Goal: Check status: Check status

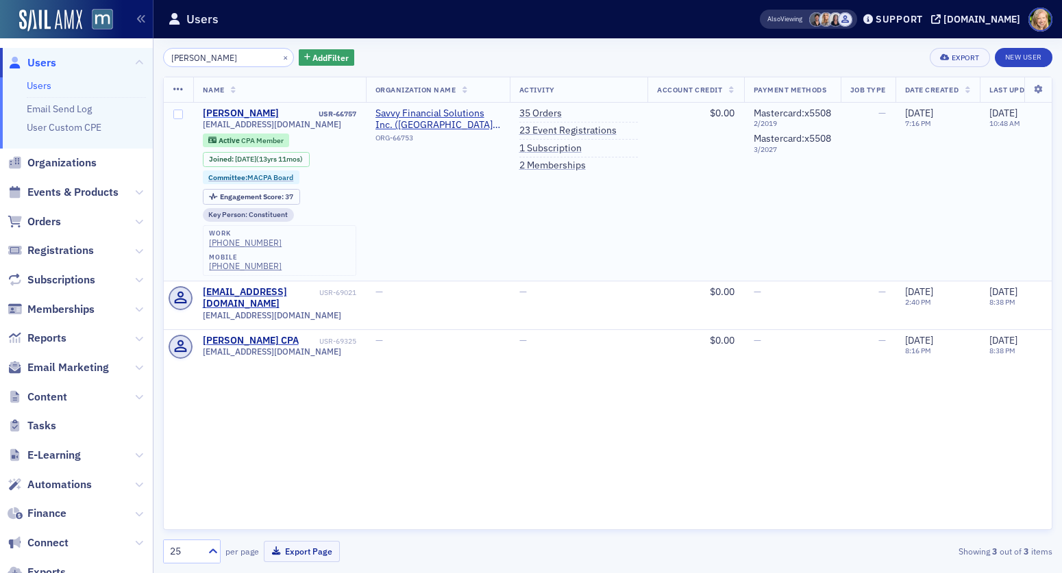
type input "savedra"
click at [247, 112] on div "Savedra Scott" at bounding box center [241, 114] width 76 height 12
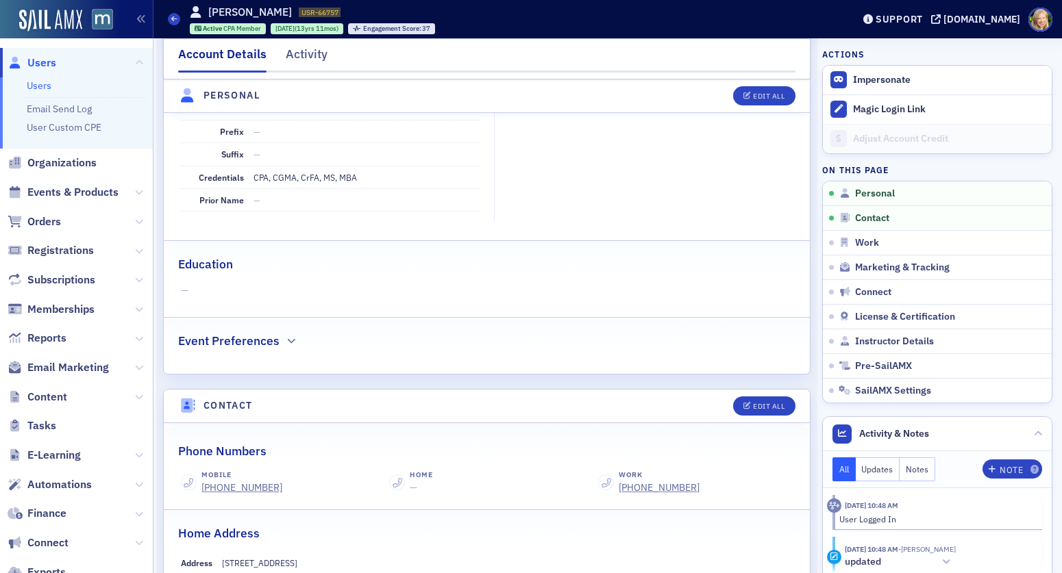
scroll to position [391, 0]
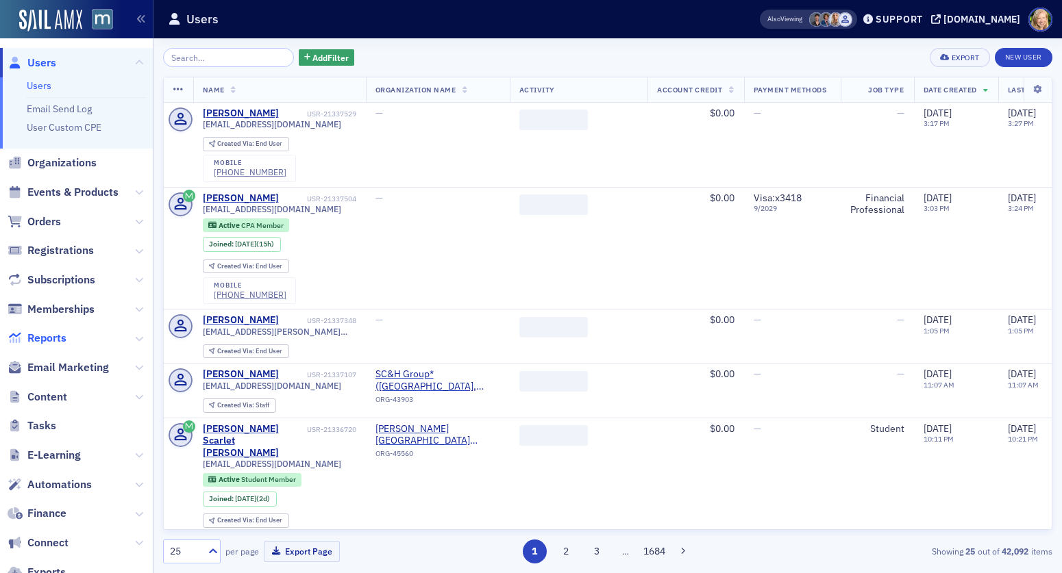
click at [49, 344] on span "Reports" at bounding box center [46, 338] width 39 height 15
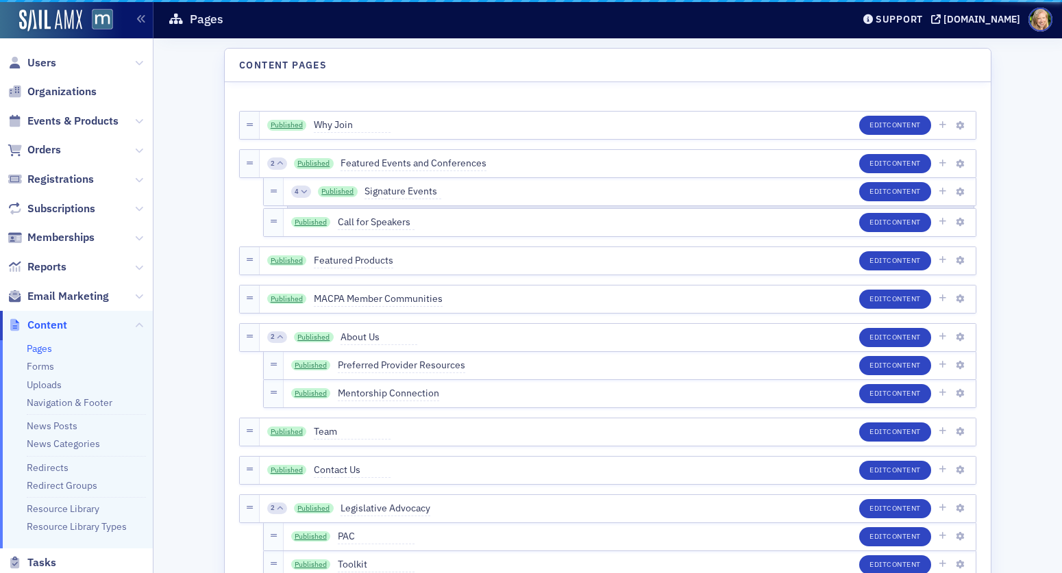
scroll to position [232, 0]
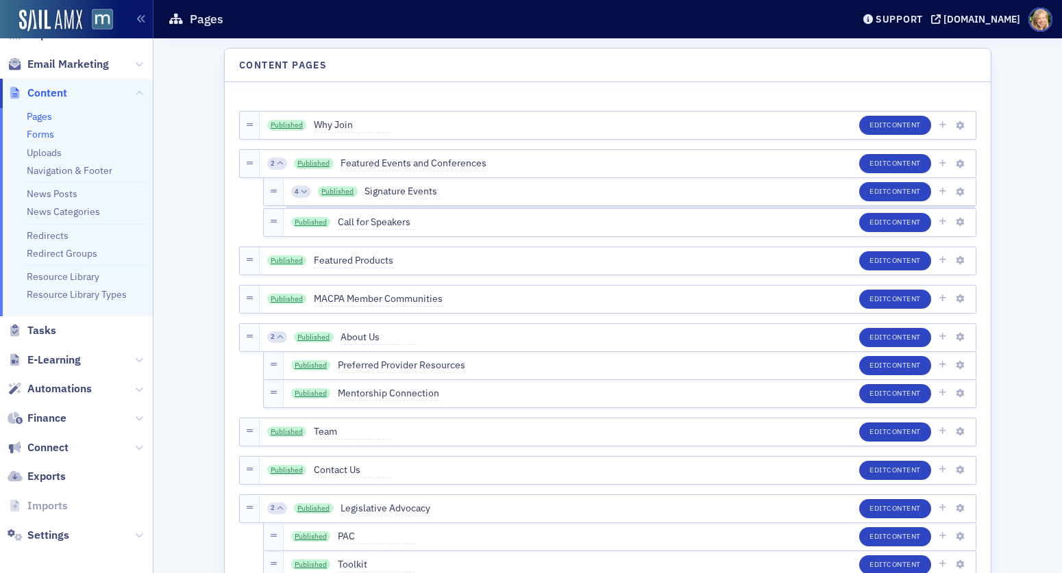
click at [34, 128] on link "Forms" at bounding box center [40, 134] width 27 height 12
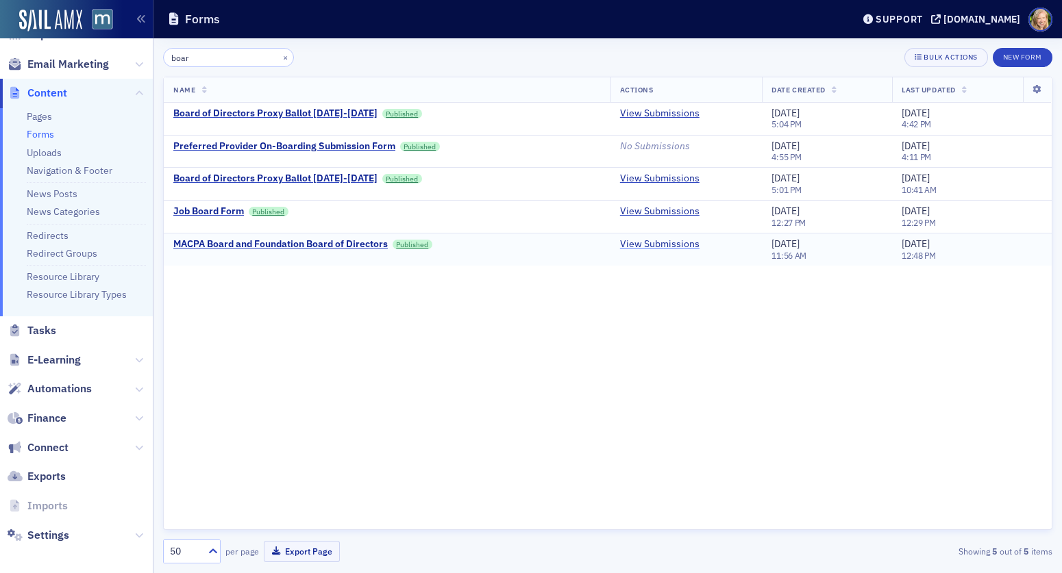
type input "boar"
click at [658, 240] on link "View Submissions" at bounding box center [659, 244] width 79 height 12
